Goal: Information Seeking & Learning: Learn about a topic

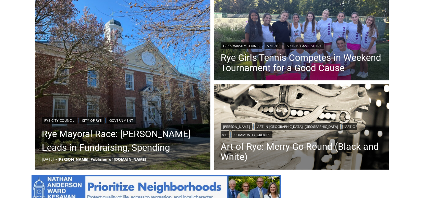
scroll to position [240, 0]
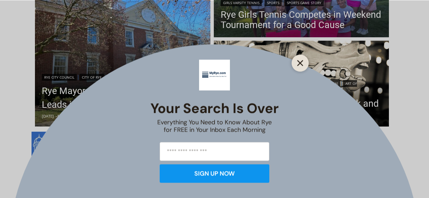
click at [300, 65] on icon "Close" at bounding box center [300, 63] width 6 height 6
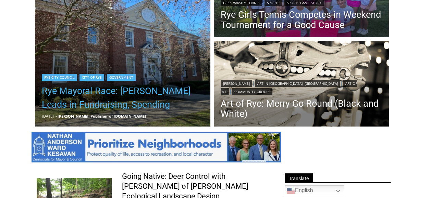
click at [65, 92] on link "Rye Mayoral Race: [PERSON_NAME] Leads in Fundraising, Spending" at bounding box center [123, 97] width 162 height 27
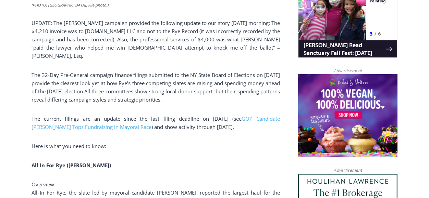
scroll to position [501, 0]
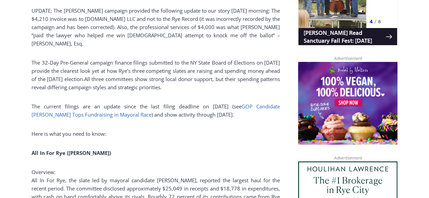
click at [56, 108] on span "GOP Candidate Bill Henderson Tops Fundraising in Mayoral Race" at bounding box center [155, 110] width 248 height 15
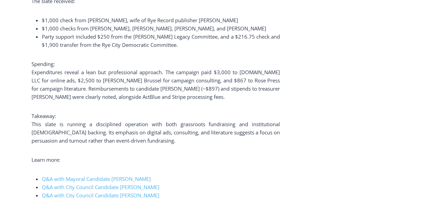
scroll to position [1391, 0]
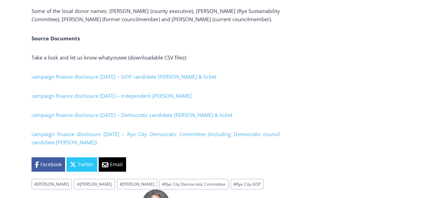
scroll to position [2157, 0]
